Goal: Information Seeking & Learning: Learn about a topic

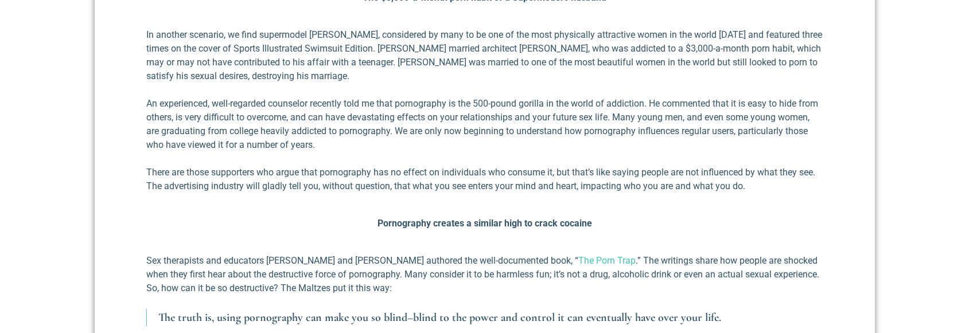
scroll to position [631, 0]
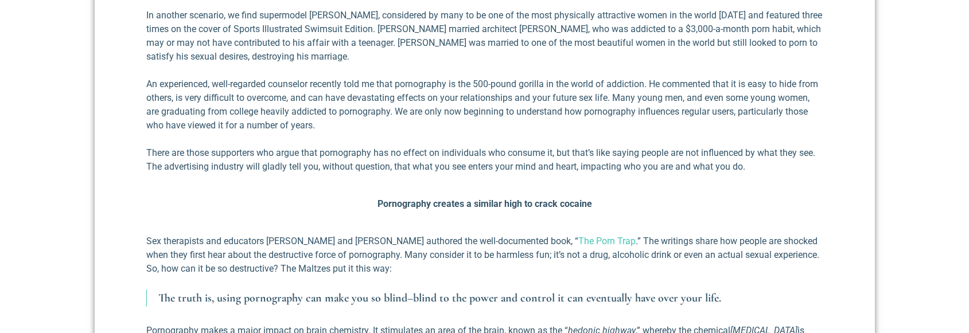
click at [654, 97] on p "An experienced, well-regarded counselor recently told me that pornography is th…" at bounding box center [484, 104] width 677 height 55
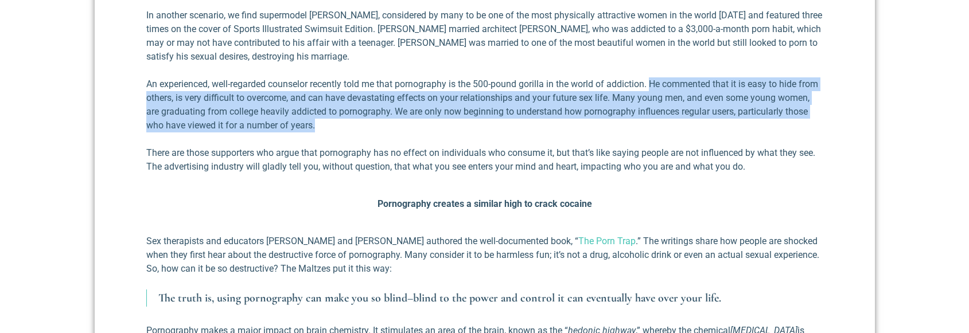
drag, startPoint x: 655, startPoint y: 96, endPoint x: 665, endPoint y: 135, distance: 40.2
click at [665, 133] on p "An experienced, well-regarded counselor recently told me that pornography is th…" at bounding box center [484, 104] width 677 height 55
drag, startPoint x: 667, startPoint y: 141, endPoint x: 656, endPoint y: 95, distance: 47.7
click at [656, 95] on p "An experienced, well-regarded counselor recently told me that pornography is th…" at bounding box center [484, 104] width 677 height 55
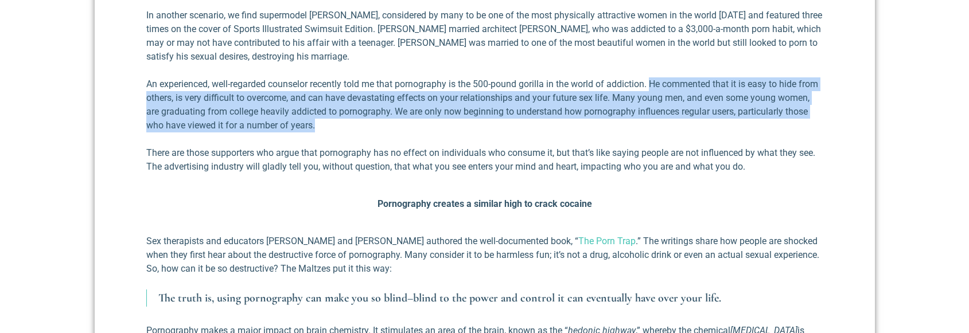
click at [656, 95] on p "An experienced, well-regarded counselor recently told me that pornography is th…" at bounding box center [484, 104] width 677 height 55
drag, startPoint x: 655, startPoint y: 98, endPoint x: 658, endPoint y: 140, distance: 42.0
click at [658, 133] on p "An experienced, well-regarded counselor recently told me that pornography is th…" at bounding box center [484, 104] width 677 height 55
drag, startPoint x: 658, startPoint y: 140, endPoint x: 654, endPoint y: 100, distance: 40.4
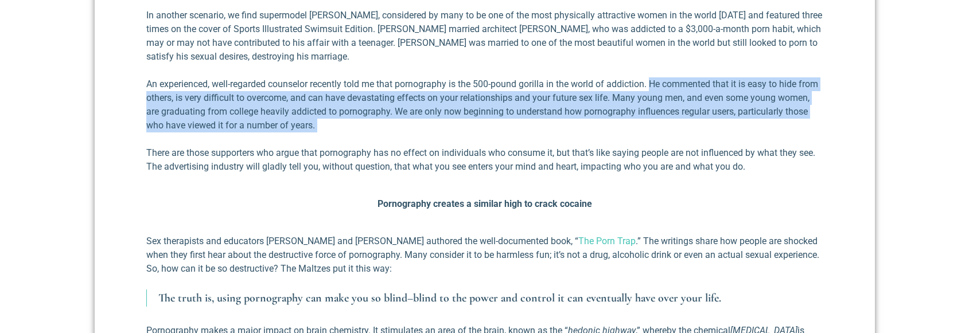
click at [654, 100] on p "An experienced, well-regarded counselor recently told me that pornography is th…" at bounding box center [484, 104] width 677 height 55
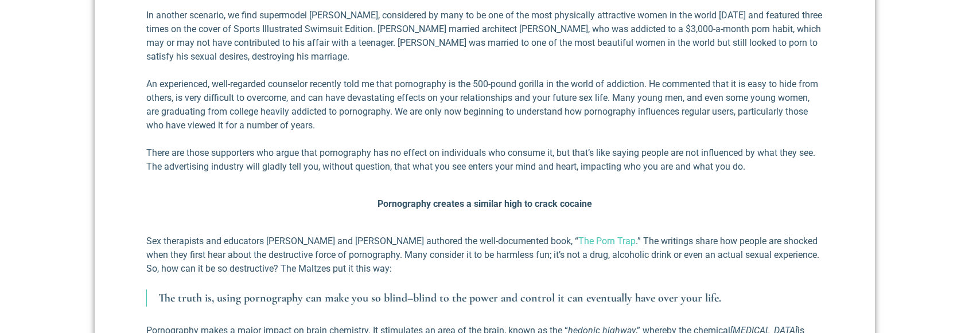
scroll to position [689, 0]
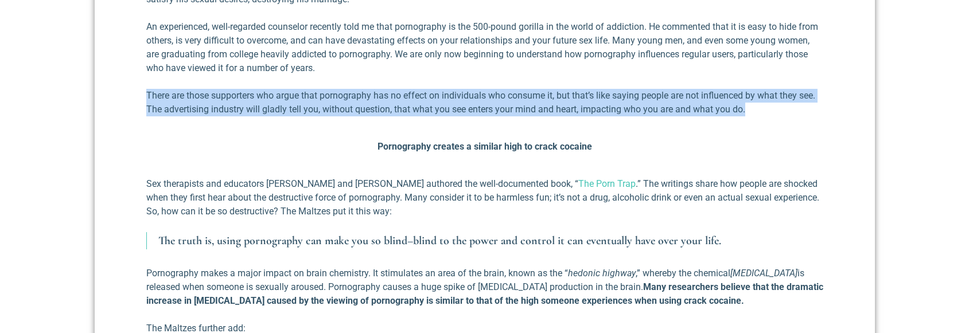
drag, startPoint x: 140, startPoint y: 104, endPoint x: 789, endPoint y: 118, distance: 648.6
click at [788, 116] on p "There are those supporters who argue that pornography has no effect on individu…" at bounding box center [484, 103] width 677 height 28
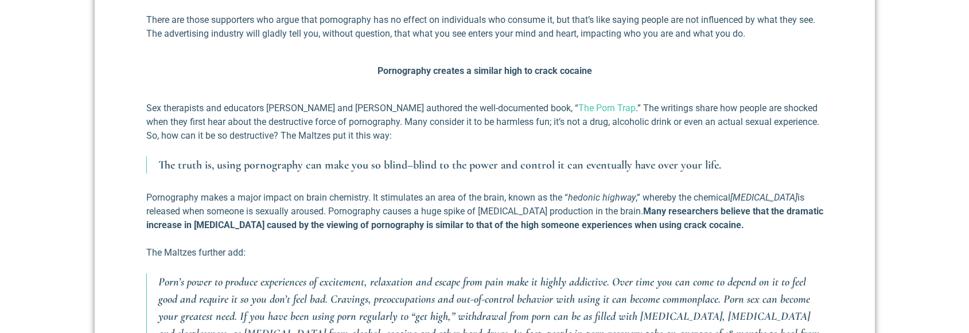
scroll to position [746, 0]
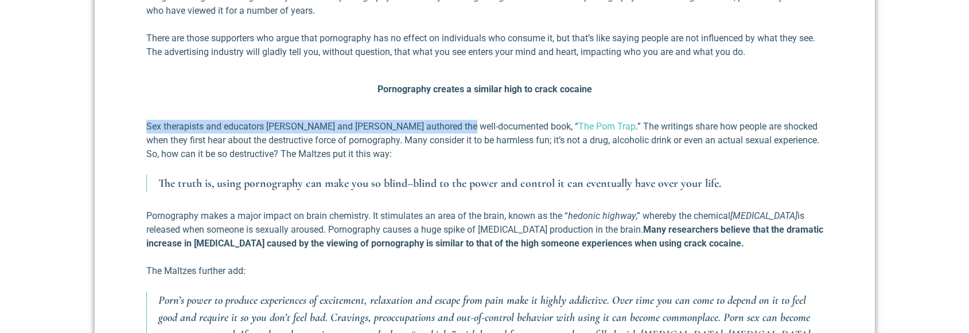
drag, startPoint x: 146, startPoint y: 141, endPoint x: 459, endPoint y: 142, distance: 312.8
click at [459, 142] on p "Sex therapists and educators [PERSON_NAME] and [PERSON_NAME] authored the well-…" at bounding box center [484, 140] width 677 height 41
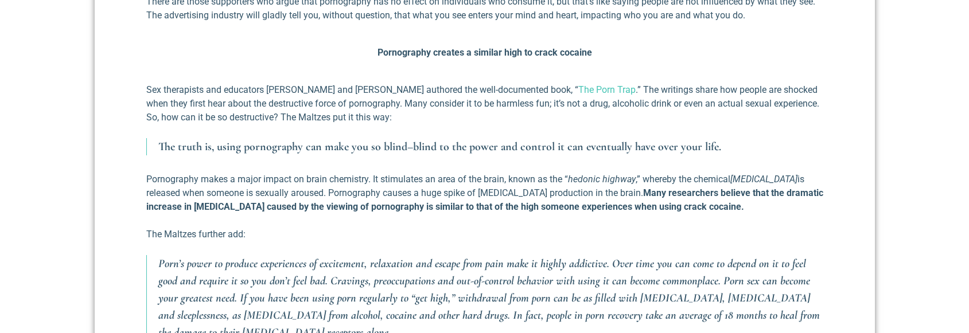
scroll to position [803, 0]
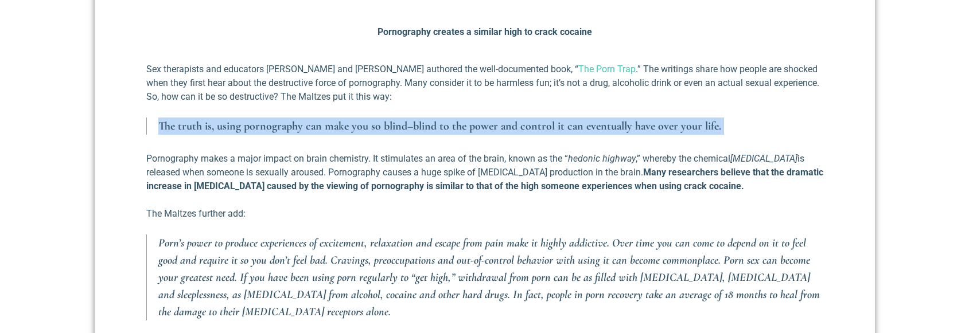
drag, startPoint x: 157, startPoint y: 141, endPoint x: 721, endPoint y: 135, distance: 564.7
click at [721, 135] on blockquote "The truth is, using pornography can make you so blind–blind to the power and co…" at bounding box center [484, 126] width 677 height 17
drag, startPoint x: 721, startPoint y: 135, endPoint x: 744, endPoint y: 137, distance: 22.5
click at [744, 135] on p "The truth is, using pornography can make you so blind–blind to the power and co…" at bounding box center [490, 126] width 665 height 17
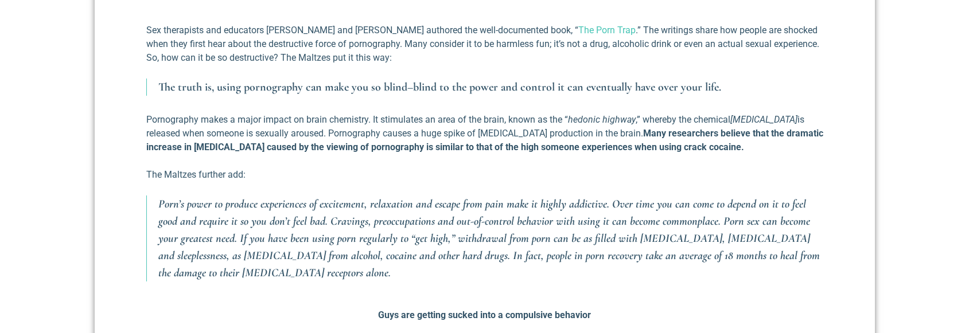
scroll to position [861, 0]
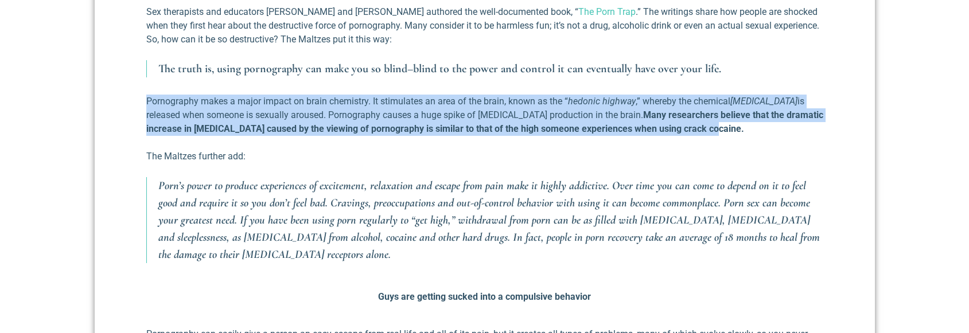
drag, startPoint x: 141, startPoint y: 114, endPoint x: 688, endPoint y: 145, distance: 547.8
click at [260, 134] on strong "Many researchers believe that the dramatic increase in [MEDICAL_DATA] caused by…" at bounding box center [484, 122] width 677 height 25
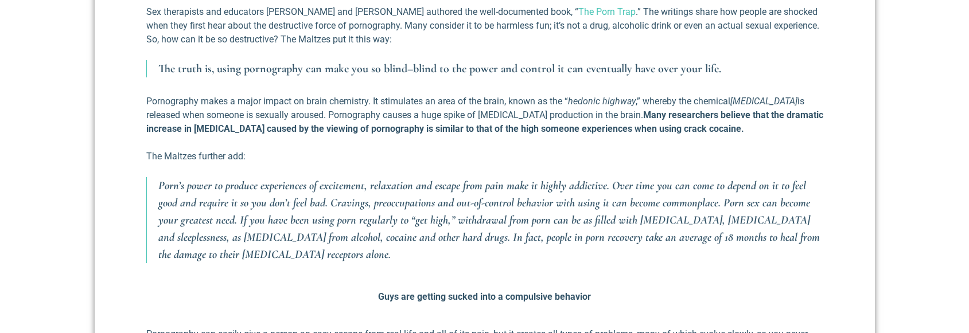
scroll to position [918, 0]
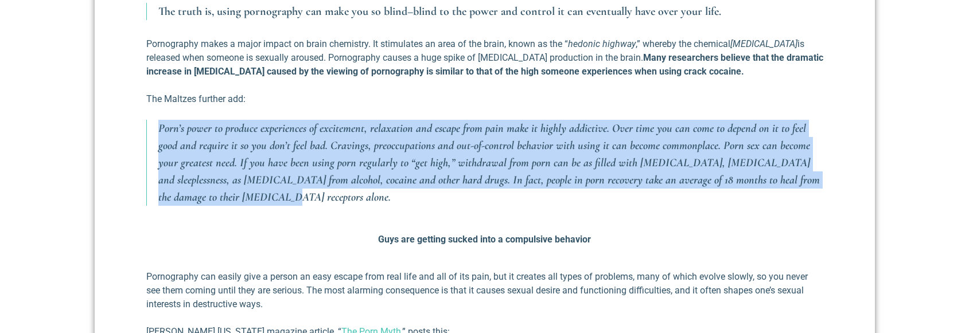
drag, startPoint x: 137, startPoint y: 141, endPoint x: 827, endPoint y: 210, distance: 693.8
click at [827, 210] on div "The Devastating Consequences of Pornography [DATE] There is a woman who shared …" at bounding box center [485, 296] width 780 height 1532
click at [367, 206] on p "Porn’s power to produce experiences of excitement, relaxation and escape from p…" at bounding box center [490, 163] width 665 height 86
drag, startPoint x: 206, startPoint y: 211, endPoint x: 136, endPoint y: 139, distance: 100.2
click at [136, 139] on div "The Devastating Consequences of Pornography [DATE] There is a woman who shared …" at bounding box center [485, 296] width 780 height 1532
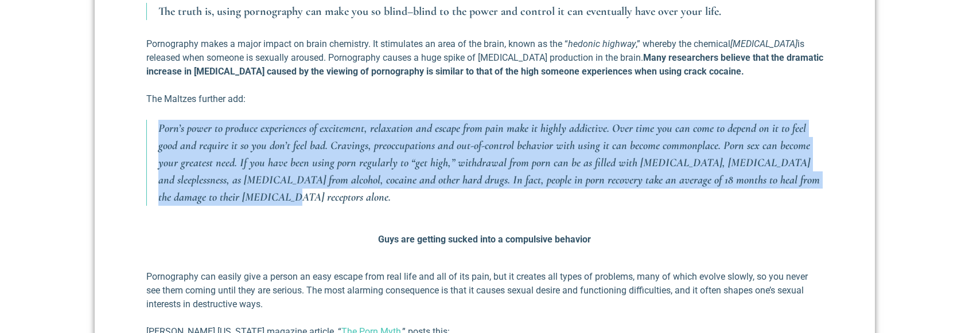
drag, startPoint x: 136, startPoint y: 139, endPoint x: 277, endPoint y: 213, distance: 158.9
click at [277, 206] on p "Porn’s power to produce experiences of excitement, relaxation and escape from p…" at bounding box center [490, 163] width 665 height 86
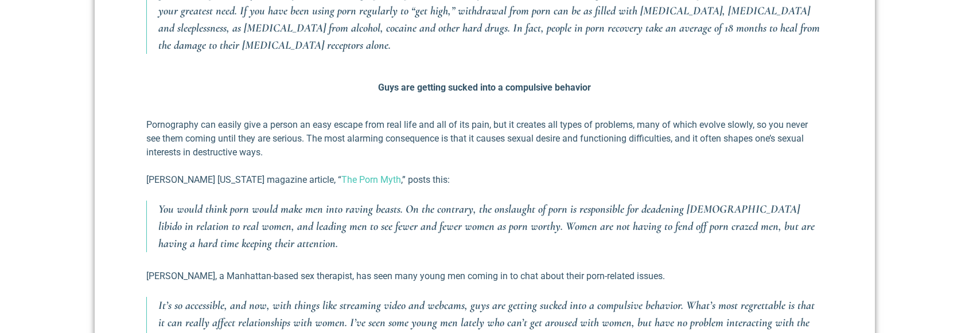
scroll to position [1090, 0]
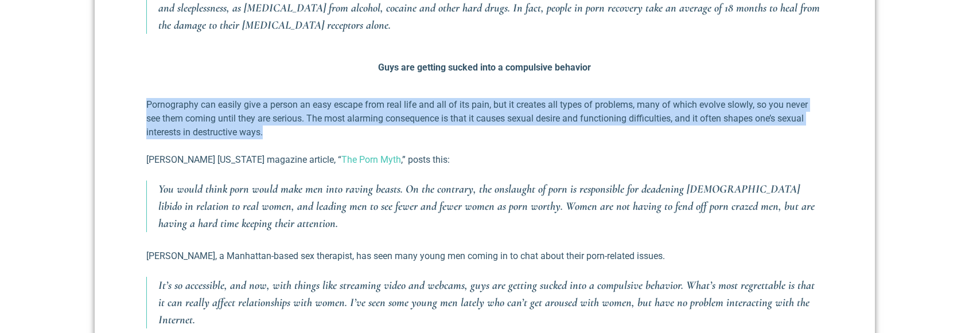
drag, startPoint x: 144, startPoint y: 113, endPoint x: 279, endPoint y: 146, distance: 139.3
click at [279, 146] on div "There is a woman who shared with me a story of a couple she knew personally. Th…" at bounding box center [485, 123] width 689 height 1382
click at [279, 139] on p "Pornography can easily give a person an easy escape from real life and all of i…" at bounding box center [484, 118] width 677 height 41
drag, startPoint x: 134, startPoint y: 117, endPoint x: 279, endPoint y: 146, distance: 148.1
click at [279, 146] on div "The Devastating Consequences of Pornography [DATE] There is a woman who shared …" at bounding box center [485, 124] width 780 height 1532
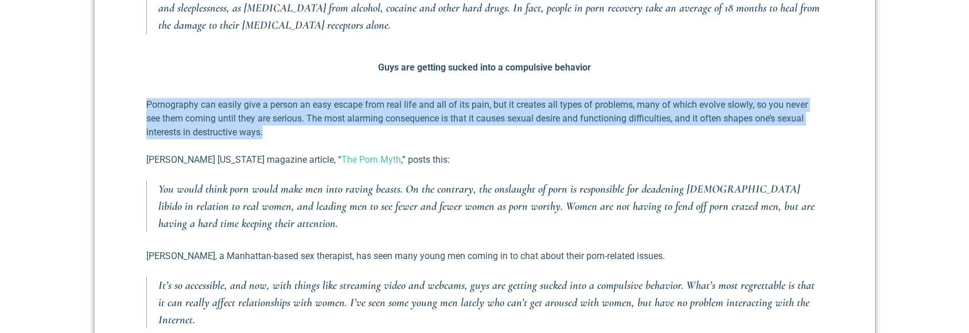
click at [279, 139] on p "Pornography can easily give a person an easy escape from real life and all of i…" at bounding box center [484, 118] width 677 height 41
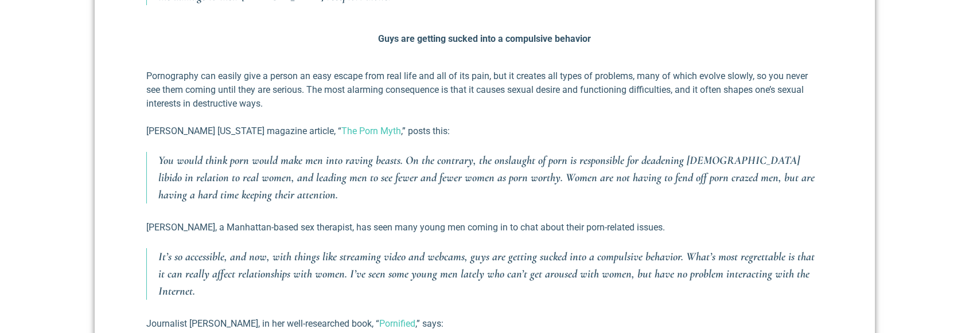
scroll to position [1148, 0]
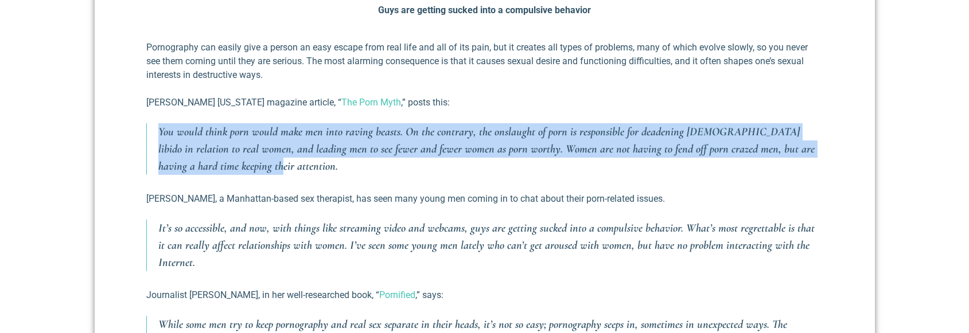
drag, startPoint x: 137, startPoint y: 141, endPoint x: 279, endPoint y: 178, distance: 147.1
click at [279, 178] on div "The Devastating Consequences of Pornography [DATE] There is a woman who shared …" at bounding box center [485, 66] width 780 height 1532
click at [276, 175] on p "You would think porn would make men into raving beasts. On the contrary, the on…" at bounding box center [490, 149] width 665 height 52
drag, startPoint x: 156, startPoint y: 145, endPoint x: 255, endPoint y: 180, distance: 104.7
click at [255, 175] on blockquote "You would think porn would make men into raving beasts. On the contrary, the on…" at bounding box center [484, 149] width 677 height 52
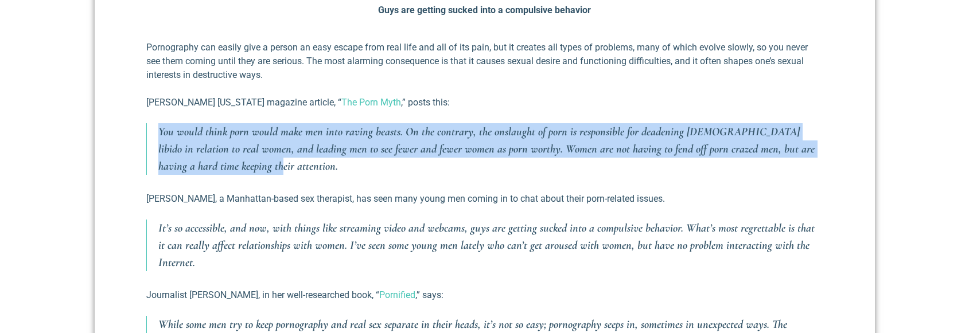
click at [254, 175] on p "You would think porn would make men into raving beasts. On the contrary, the on…" at bounding box center [490, 149] width 665 height 52
drag, startPoint x: 245, startPoint y: 185, endPoint x: 150, endPoint y: 149, distance: 101.9
click at [150, 149] on blockquote "You would think porn would make men into raving beasts. On the contrary, the on…" at bounding box center [484, 149] width 677 height 52
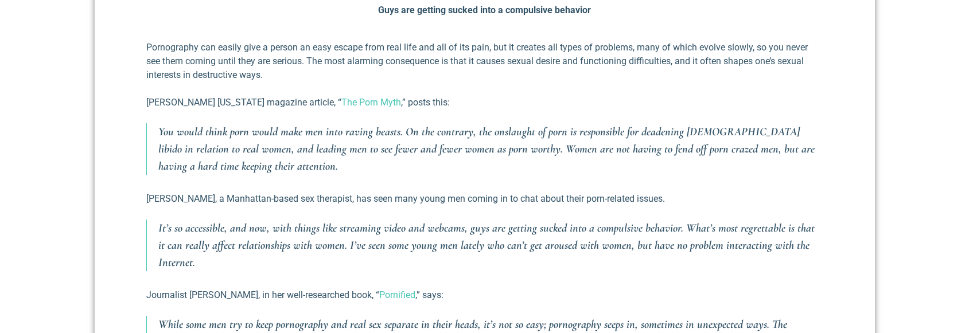
drag, startPoint x: 145, startPoint y: 211, endPoint x: 703, endPoint y: 205, distance: 557.8
click at [703, 205] on div "There is a woman who shared with me a story of a couple she knew personally. Th…" at bounding box center [485, 66] width 689 height 1382
drag, startPoint x: 703, startPoint y: 205, endPoint x: 657, endPoint y: 207, distance: 46.5
click at [657, 206] on p "[PERSON_NAME], a Manhattan-based sex therapist, has seen many young men coming …" at bounding box center [484, 199] width 677 height 14
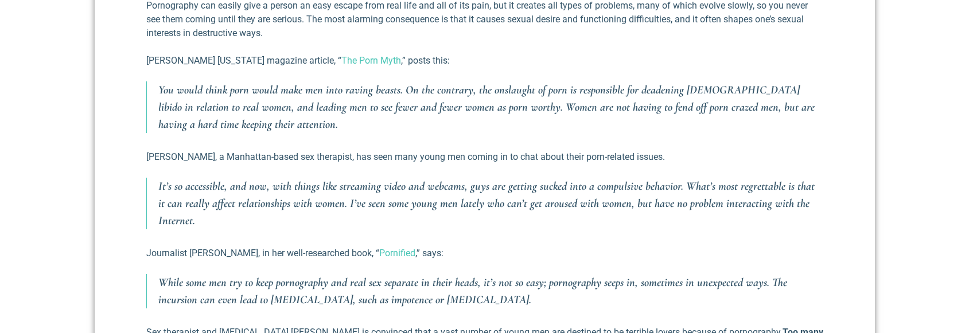
scroll to position [1263, 0]
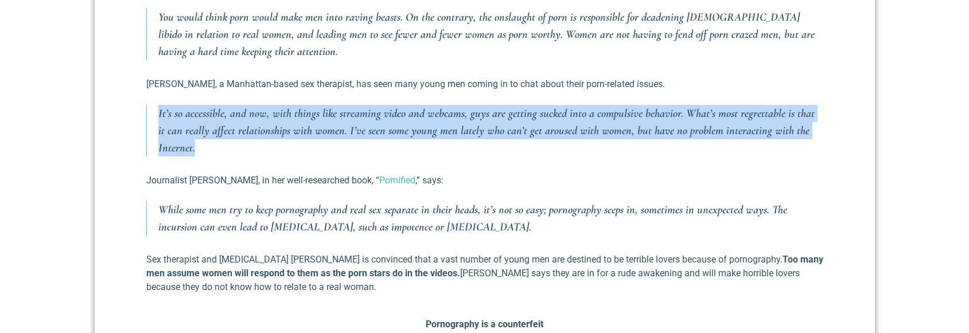
drag, startPoint x: 157, startPoint y: 123, endPoint x: 332, endPoint y: 161, distance: 179.6
click at [332, 157] on blockquote "It’s so accessible, and now, with things like streaming video and webcams, guys…" at bounding box center [484, 131] width 677 height 52
click at [332, 157] on p "It’s so accessible, and now, with things like streaming video and webcams, guys…" at bounding box center [490, 131] width 665 height 52
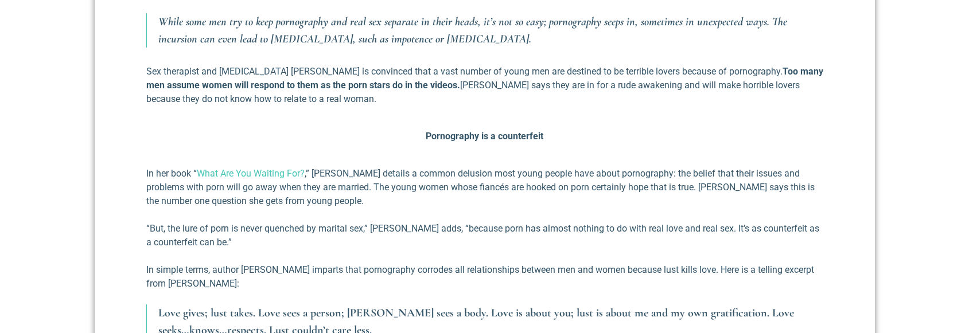
scroll to position [1549, 0]
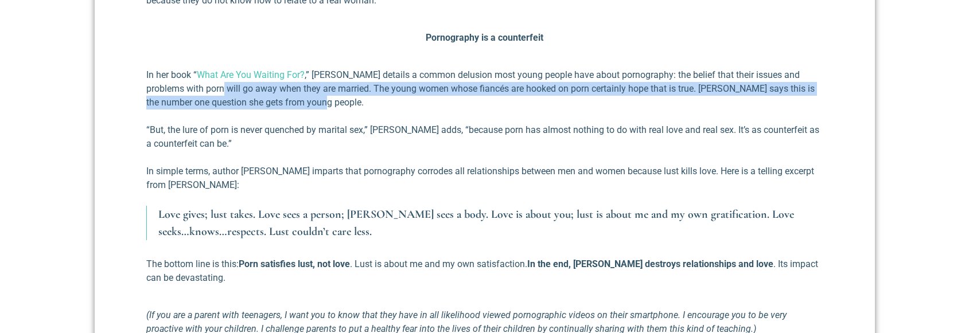
drag, startPoint x: 227, startPoint y: 98, endPoint x: 363, endPoint y: 118, distance: 137.5
click at [363, 110] on p "In her book “ What Are You Waiting For? ,” [PERSON_NAME] details a common delus…" at bounding box center [484, 88] width 677 height 41
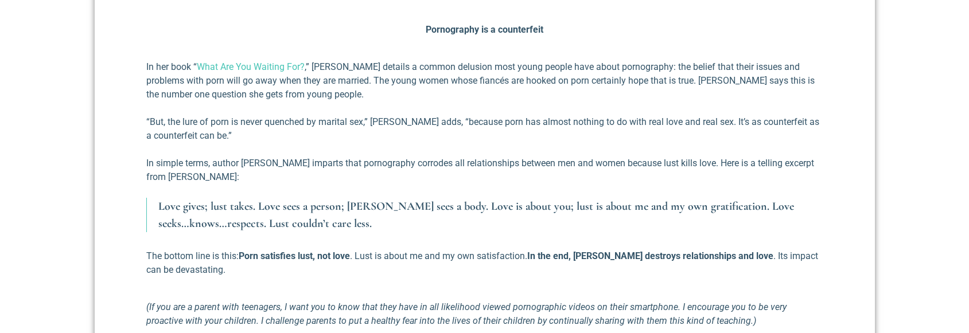
scroll to position [1492, 0]
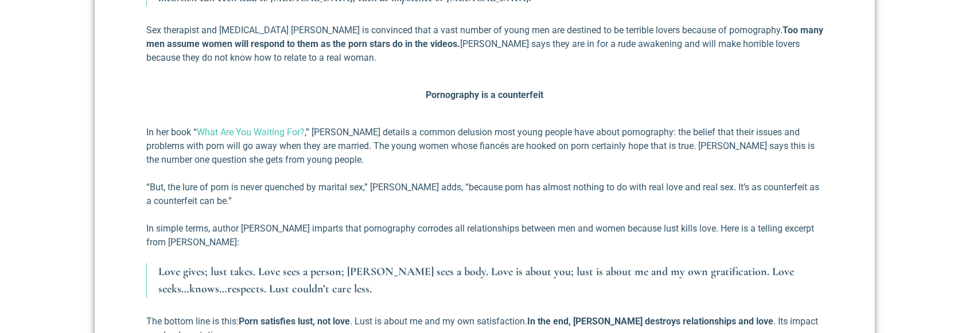
drag, startPoint x: 514, startPoint y: 176, endPoint x: 507, endPoint y: 170, distance: 9.0
